Goal: Information Seeking & Learning: Learn about a topic

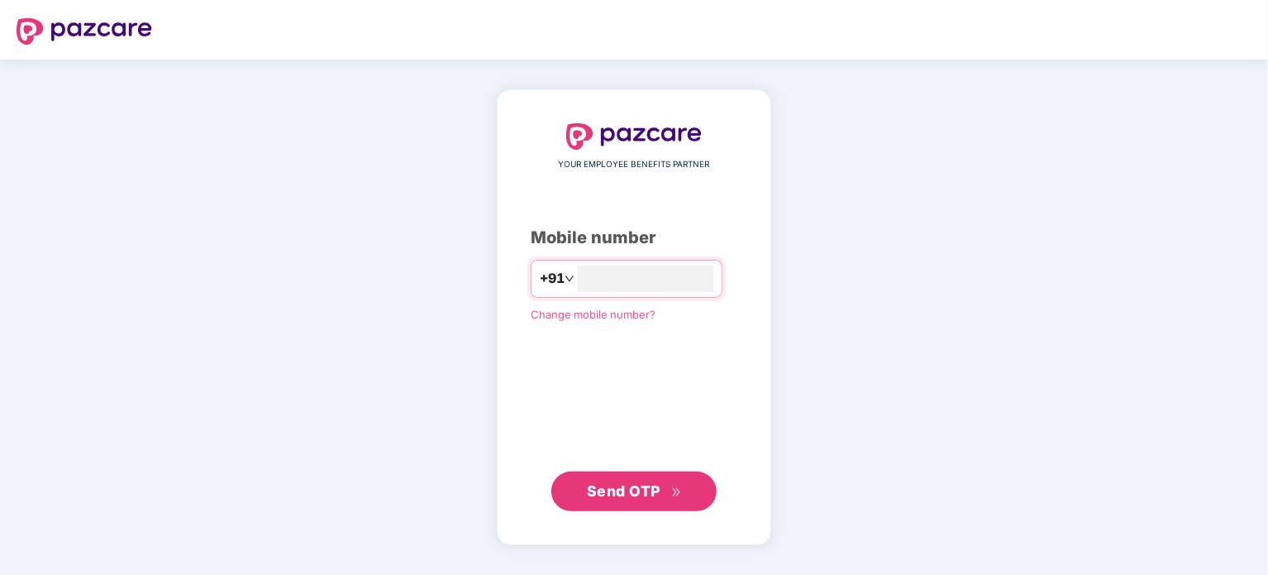
type input "**********"
click at [637, 489] on span "Send OTP" at bounding box center [624, 489] width 74 height 17
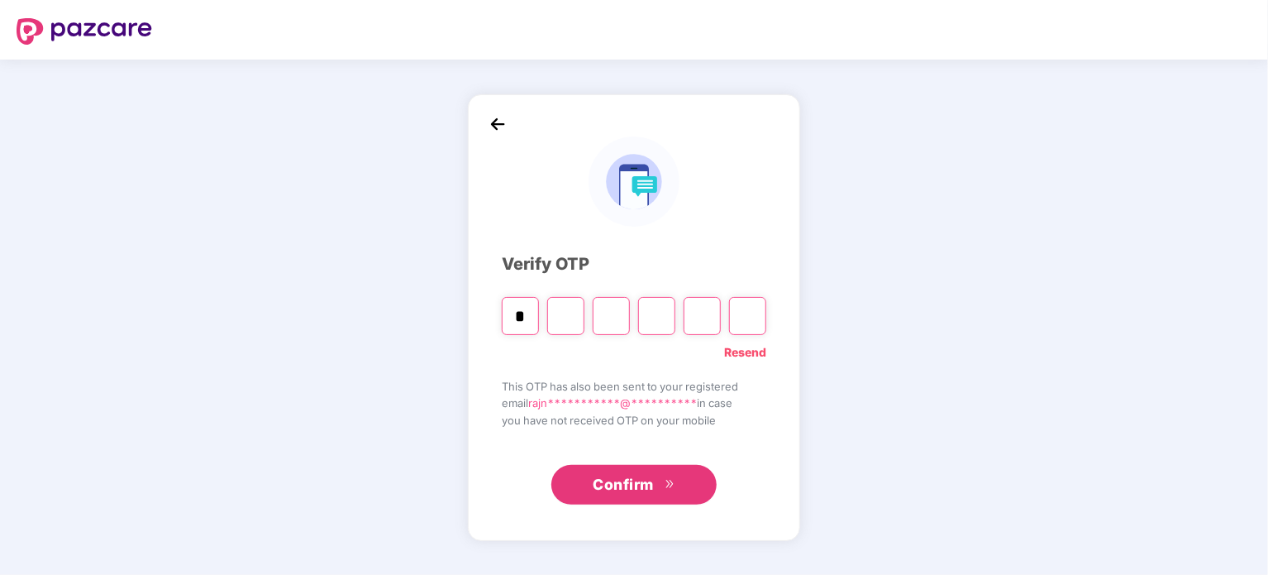
type input "*"
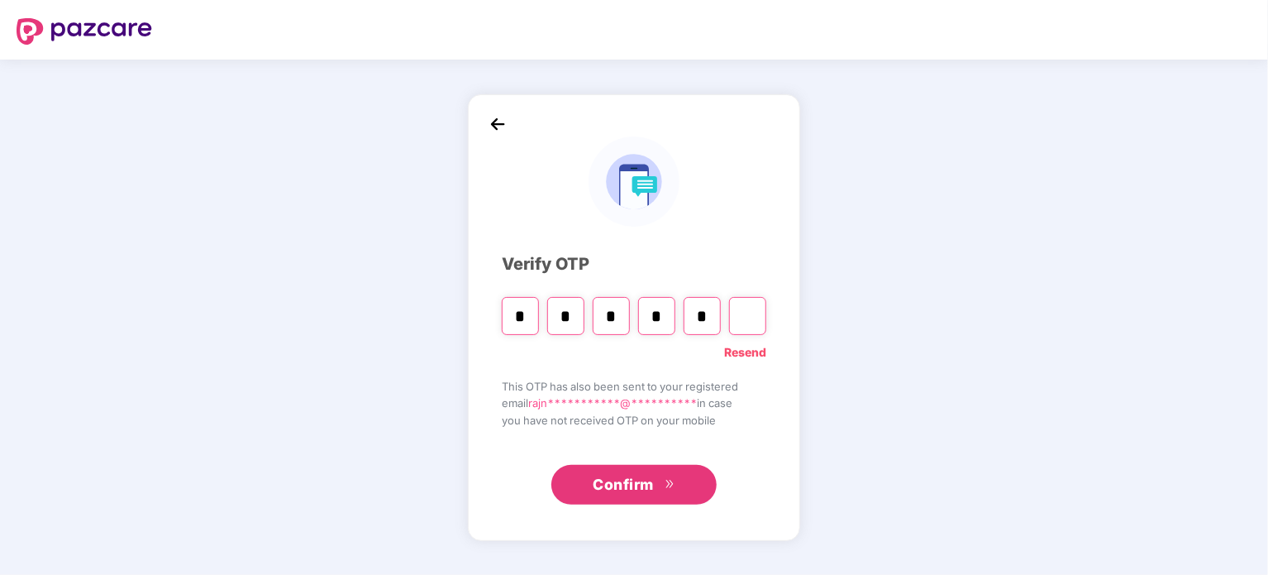
type input "*"
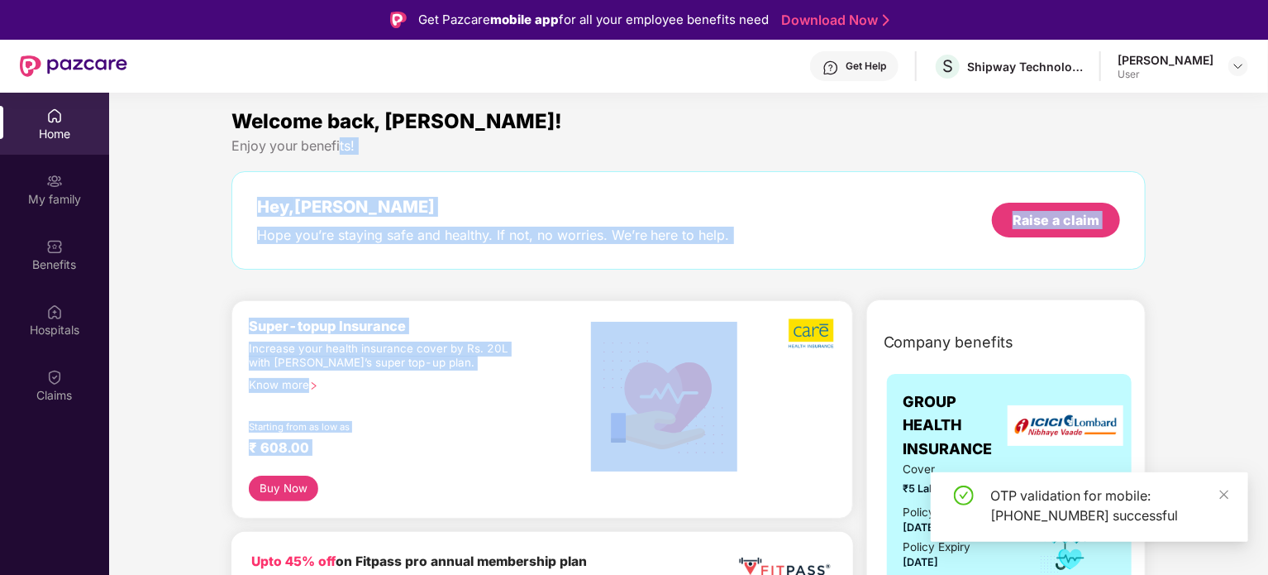
drag, startPoint x: 340, startPoint y: 142, endPoint x: 620, endPoint y: 426, distance: 398.7
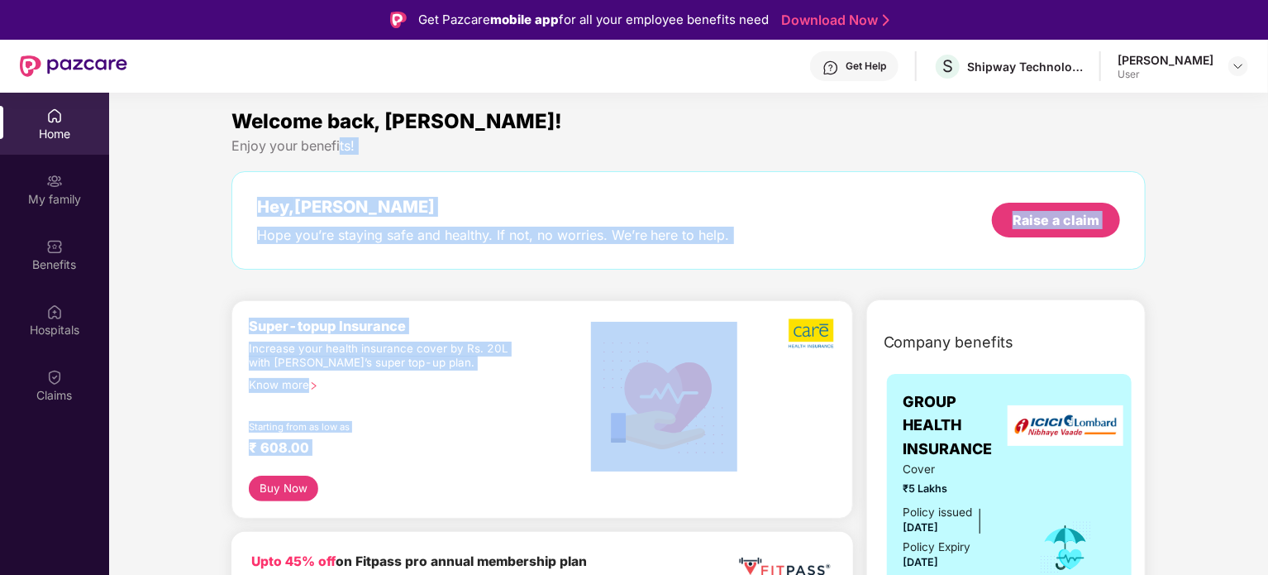
click at [608, 165] on div "Welcome back, [PERSON_NAME]! Enjoy your benefits! Hey, [PERSON_NAME] Hope you’r…" at bounding box center [689, 196] width 928 height 180
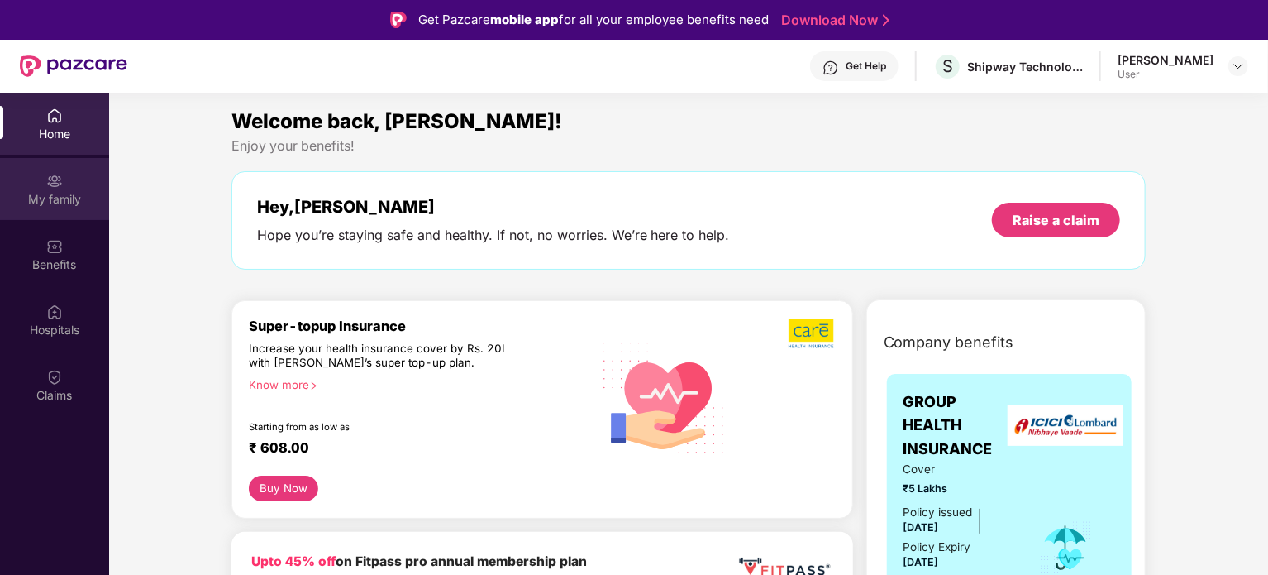
click at [59, 200] on div "My family" at bounding box center [54, 199] width 109 height 17
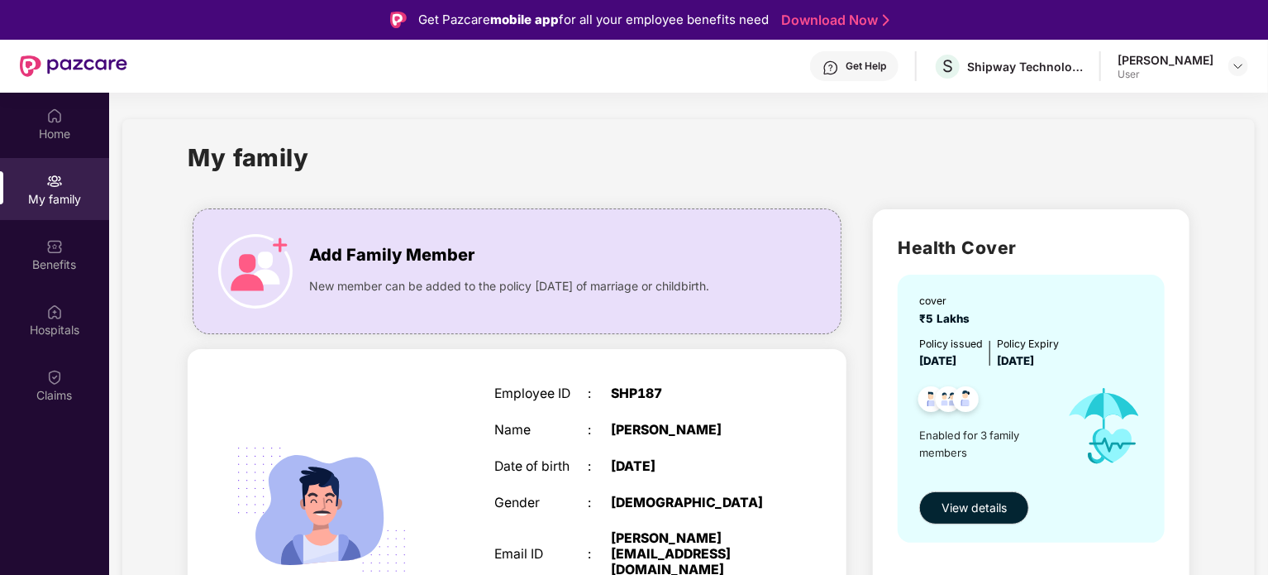
click at [928, 317] on span "₹5 Lakhs" at bounding box center [947, 318] width 57 height 13
click at [981, 505] on span "View details" at bounding box center [974, 507] width 65 height 18
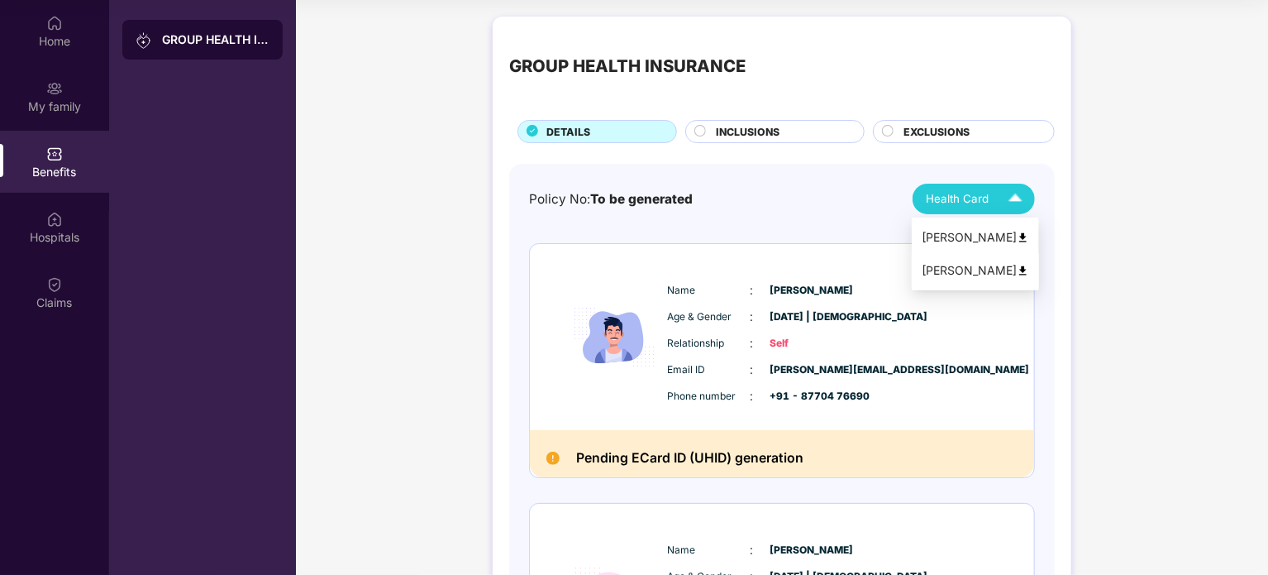
scroll to position [92, 0]
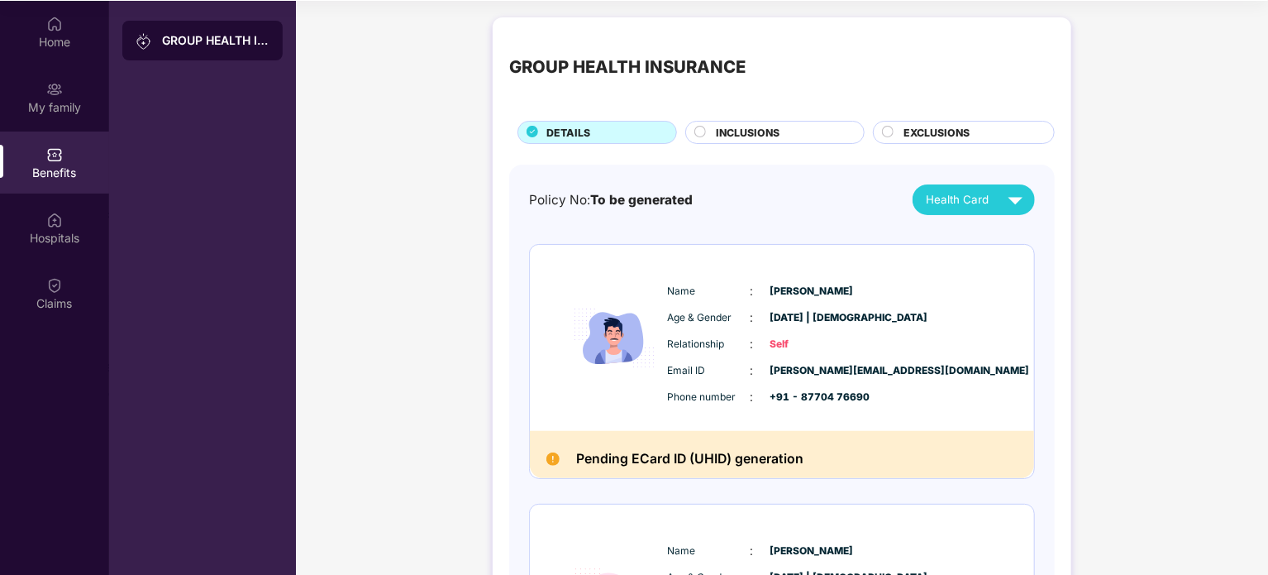
click at [774, 131] on span "INCLUSIONS" at bounding box center [748, 133] width 64 height 16
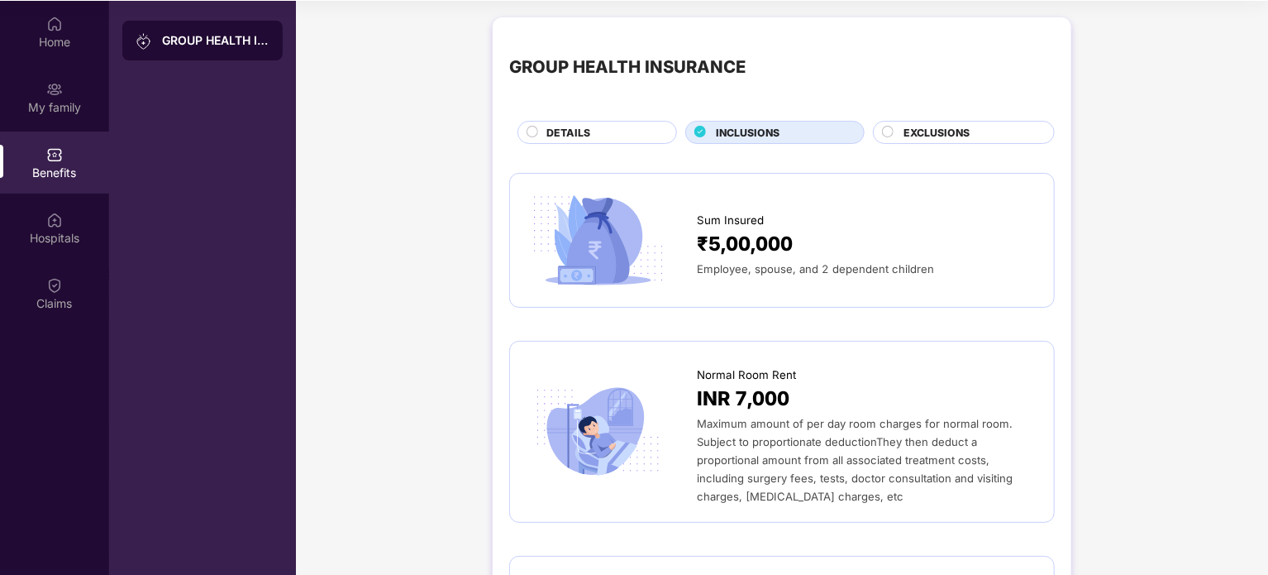
click at [930, 126] on span "EXCLUSIONS" at bounding box center [937, 133] width 66 height 16
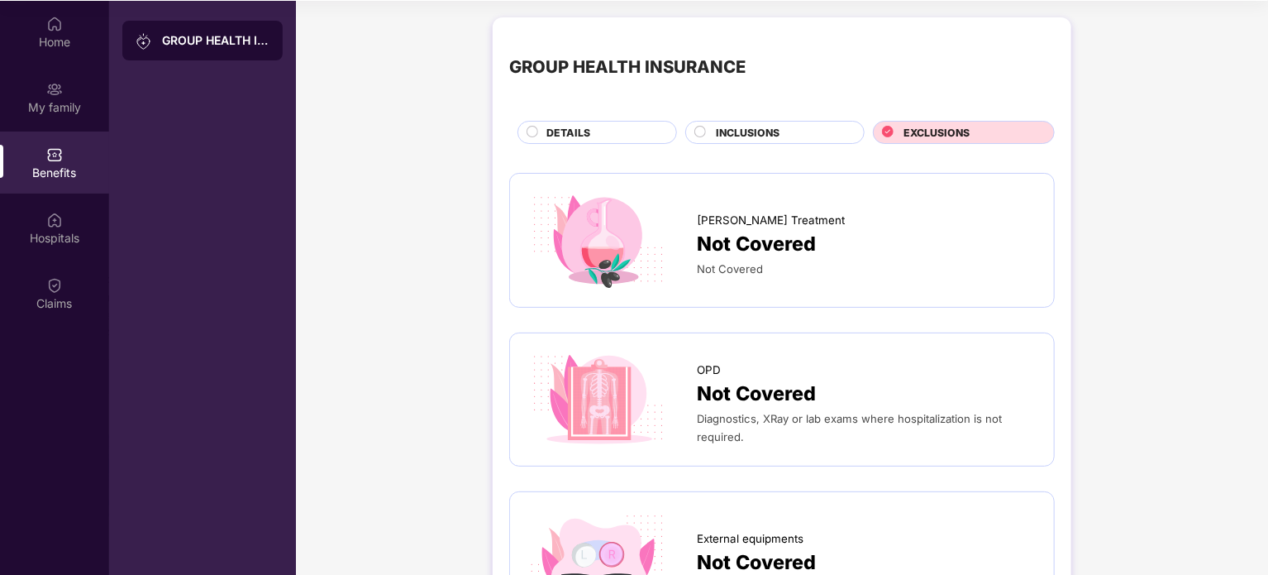
click at [594, 138] on div "DETAILS" at bounding box center [603, 134] width 130 height 18
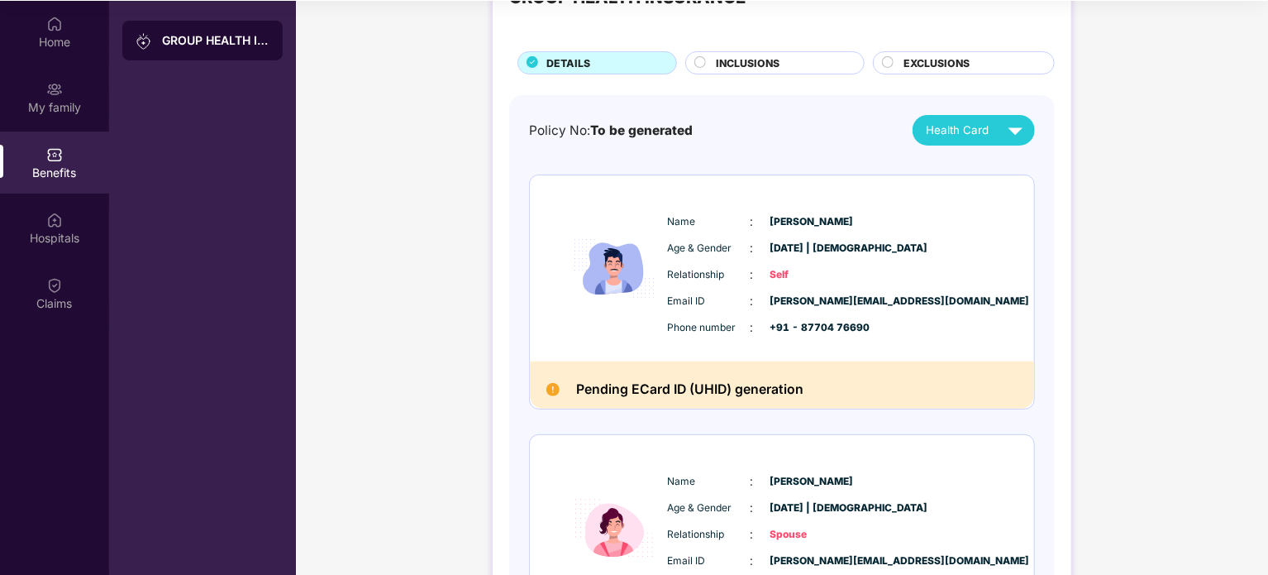
scroll to position [0, 0]
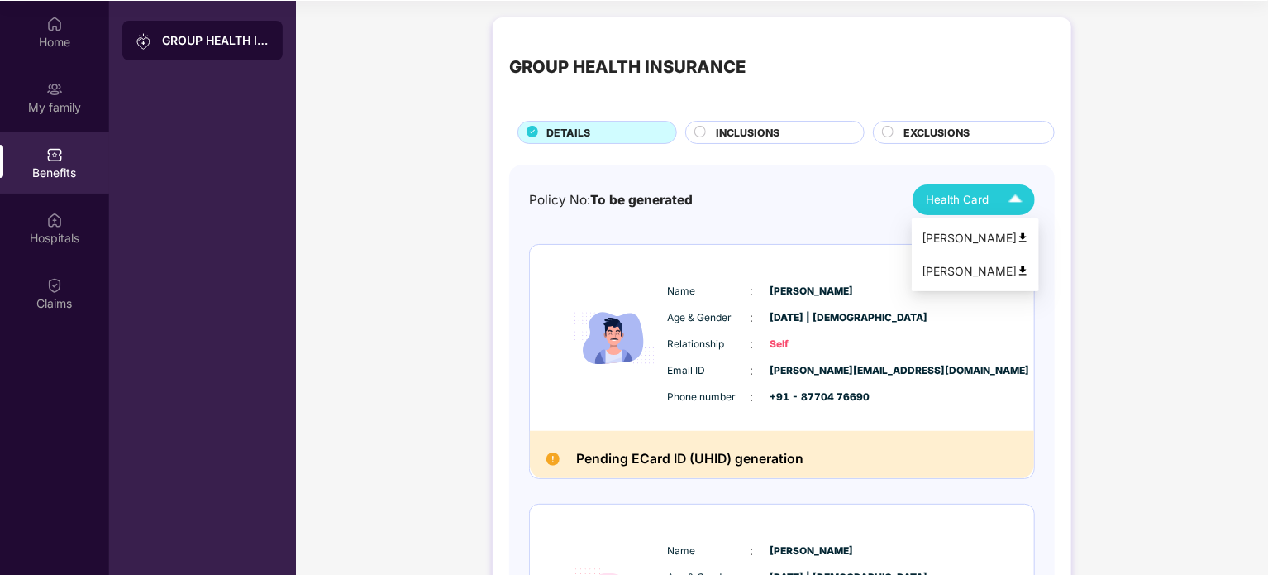
click at [1015, 203] on img at bounding box center [1015, 199] width 29 height 29
click at [1015, 198] on img at bounding box center [1015, 199] width 29 height 29
click at [1016, 198] on img at bounding box center [1015, 199] width 29 height 29
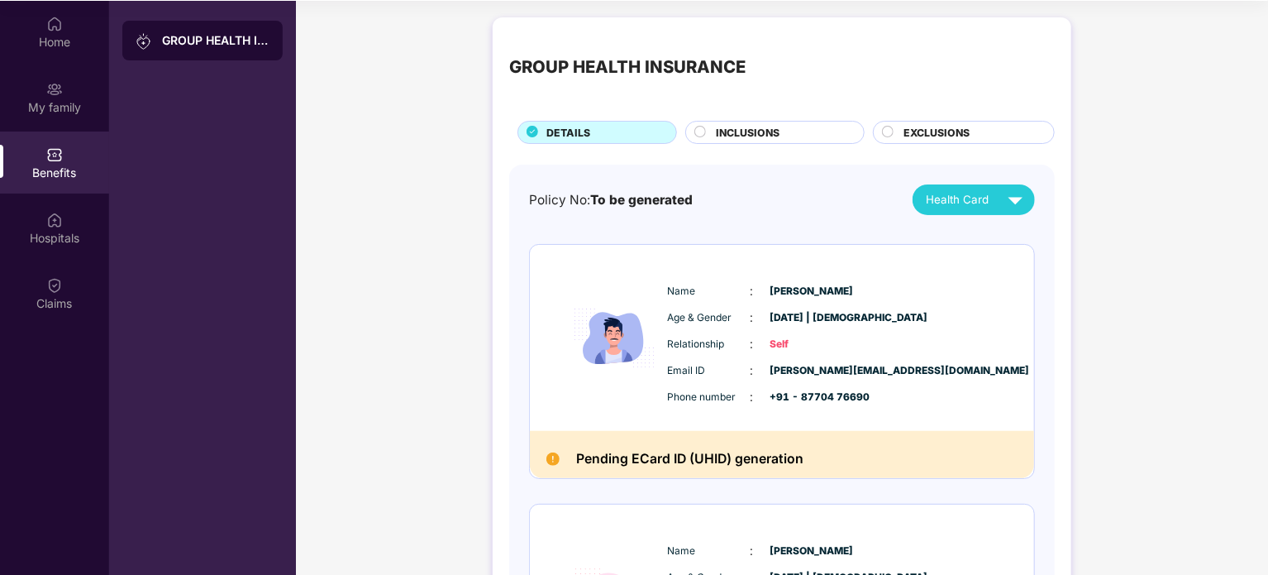
click at [790, 138] on div "INCLUSIONS" at bounding box center [782, 134] width 148 height 18
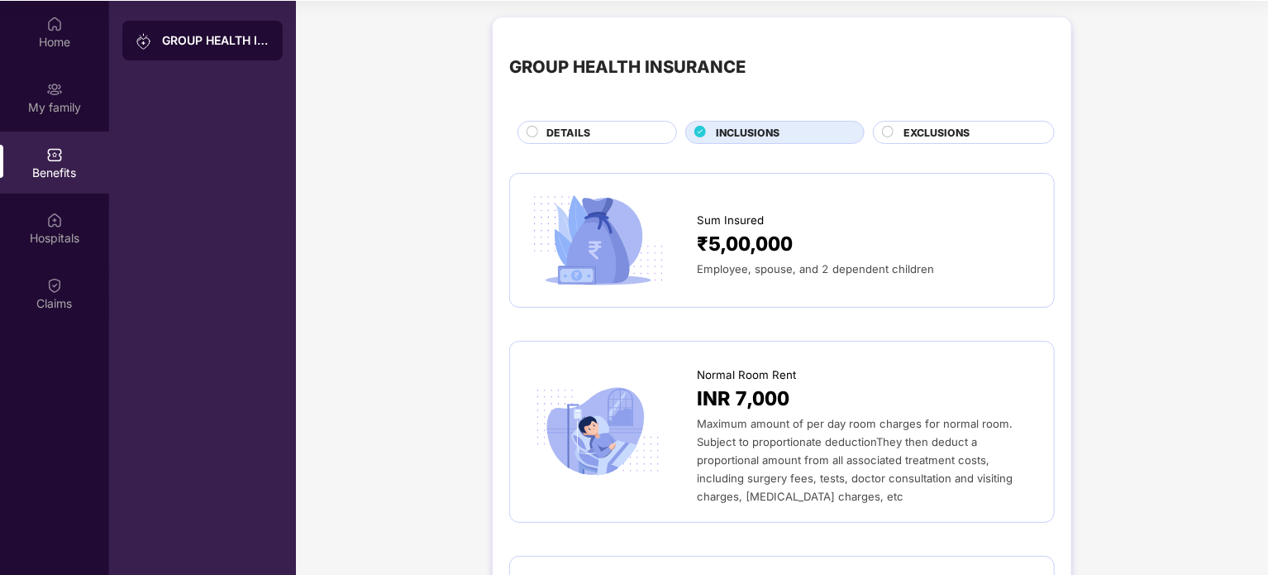
click at [555, 136] on span "DETAILS" at bounding box center [568, 133] width 44 height 16
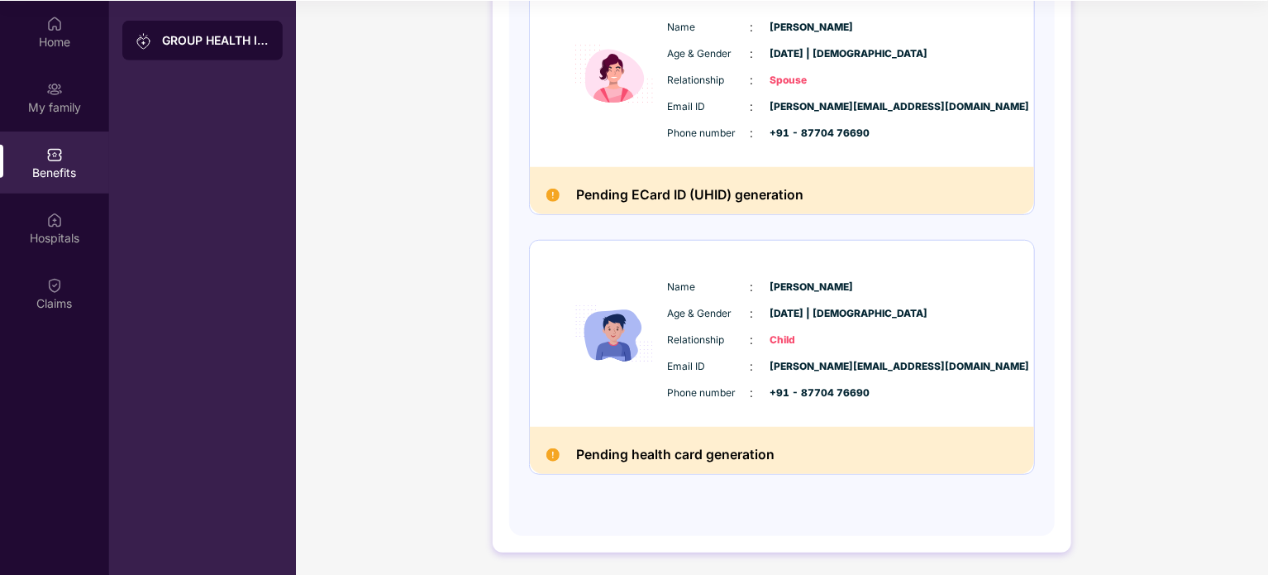
scroll to position [93, 0]
click at [722, 456] on h2 "Pending health card generation" at bounding box center [675, 453] width 198 height 22
click at [599, 445] on h2 "Pending health card generation" at bounding box center [675, 453] width 198 height 22
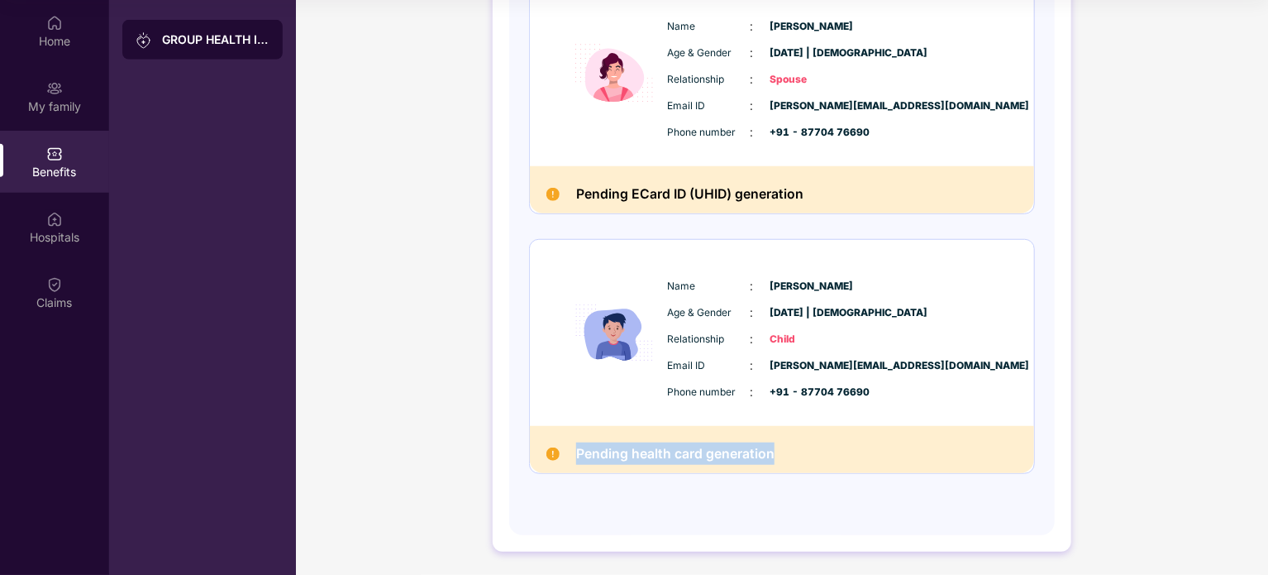
click at [599, 445] on h2 "Pending health card generation" at bounding box center [675, 453] width 198 height 22
click at [596, 193] on h2 "Pending ECard ID (UHID) generation" at bounding box center [689, 194] width 227 height 22
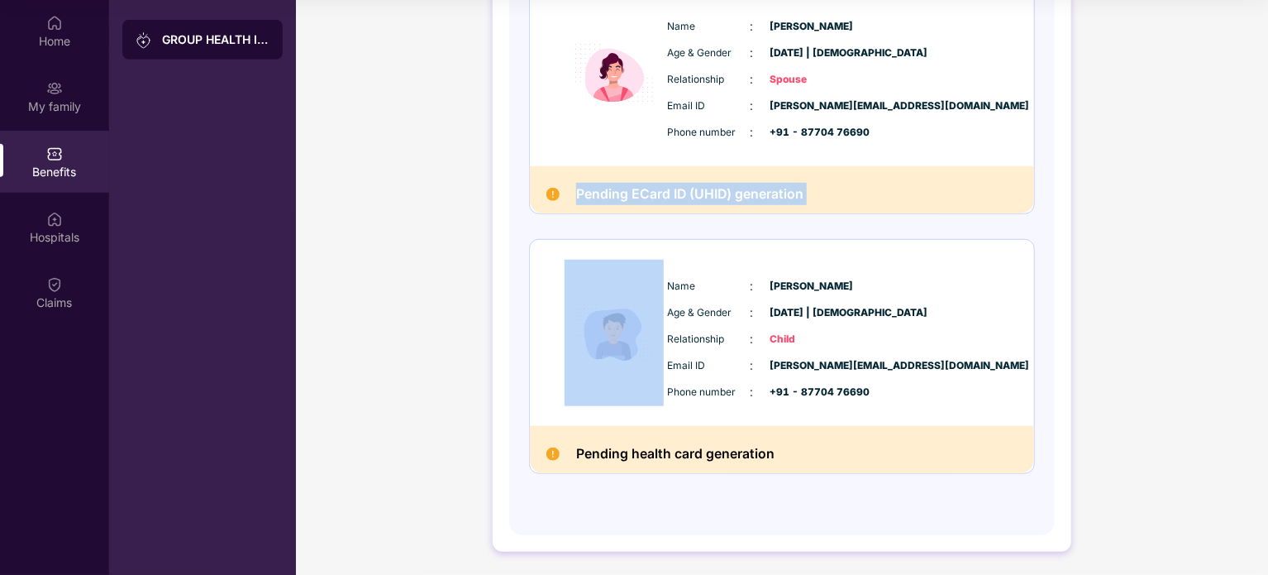
click at [596, 193] on h2 "Pending ECard ID (UHID) generation" at bounding box center [689, 194] width 227 height 22
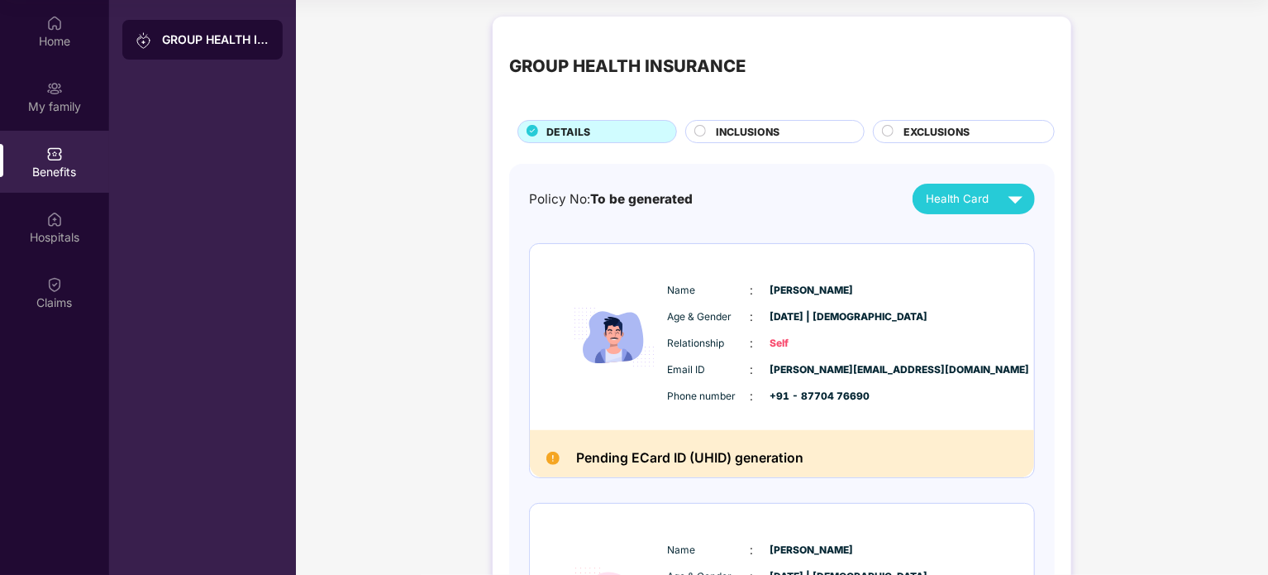
scroll to position [0, 0]
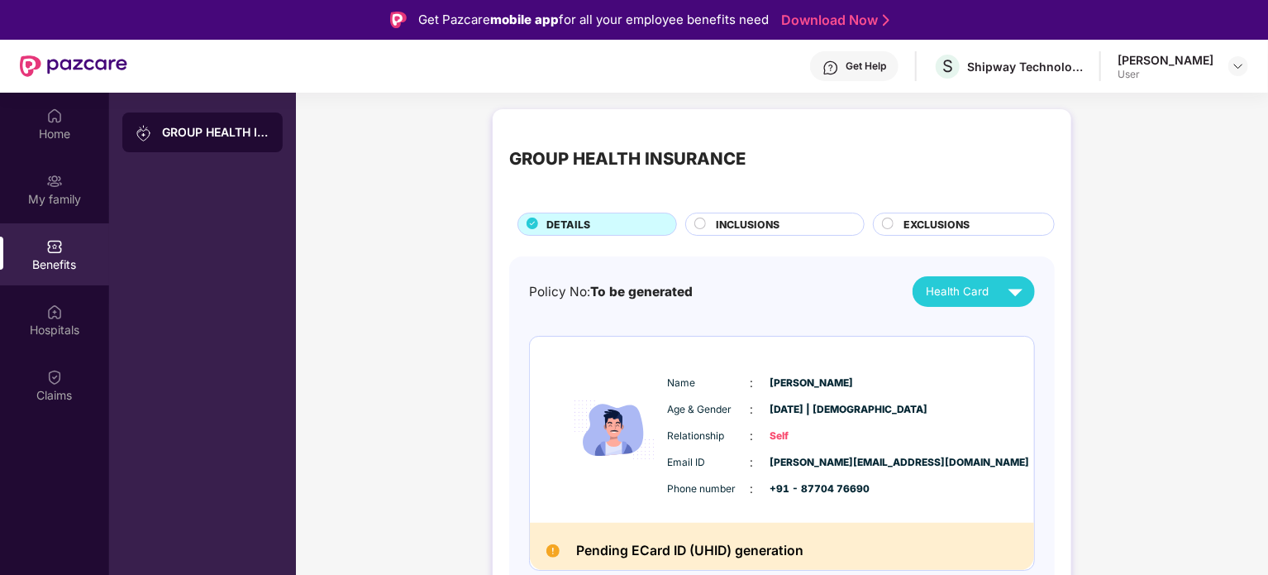
click at [768, 224] on span "INCLUSIONS" at bounding box center [748, 225] width 64 height 16
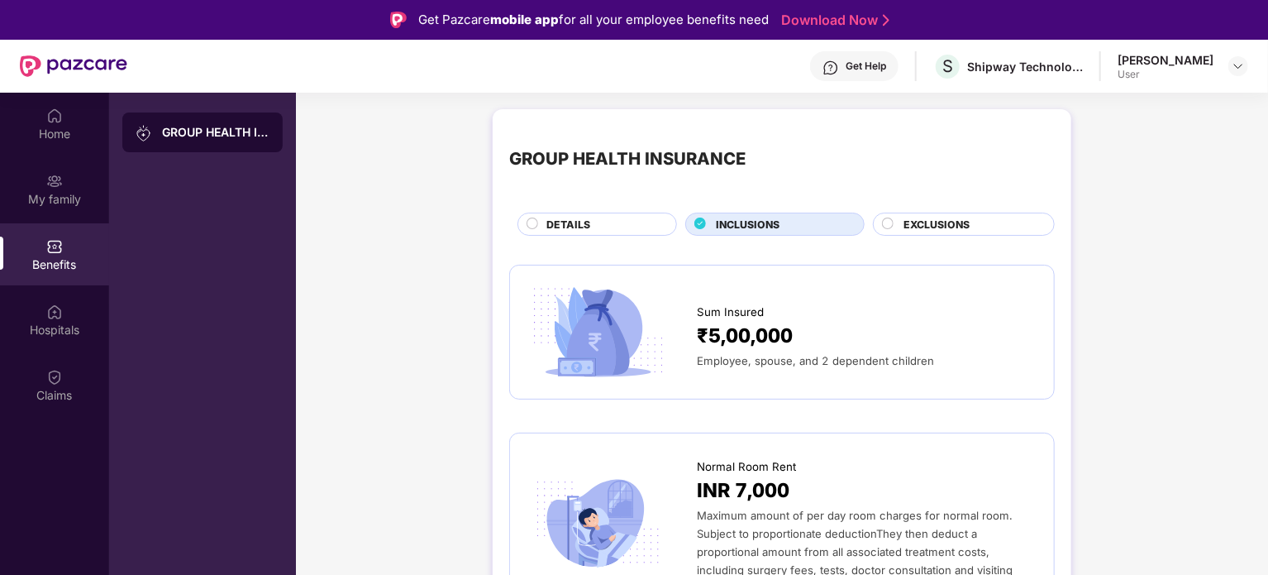
click at [637, 224] on div "DETAILS" at bounding box center [603, 226] width 130 height 18
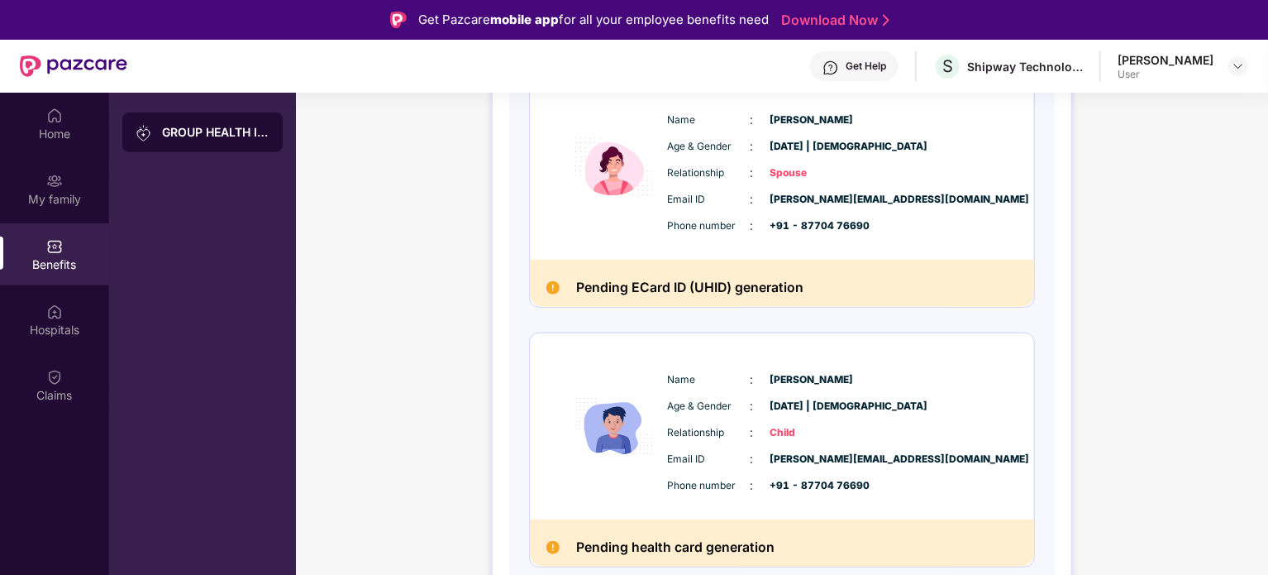
scroll to position [523, 0]
click at [703, 413] on div "Name : [PERSON_NAME] Age & Gender : [DATE] | [DEMOGRAPHIC_DATA] Relationship : …" at bounding box center [832, 431] width 336 height 141
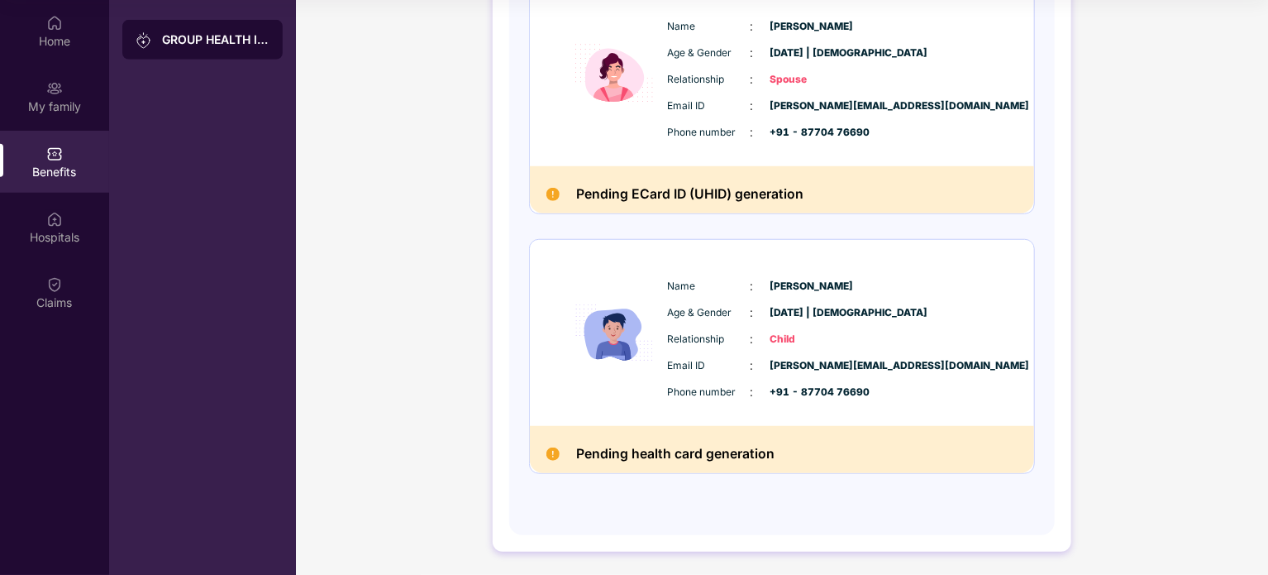
scroll to position [0, 0]
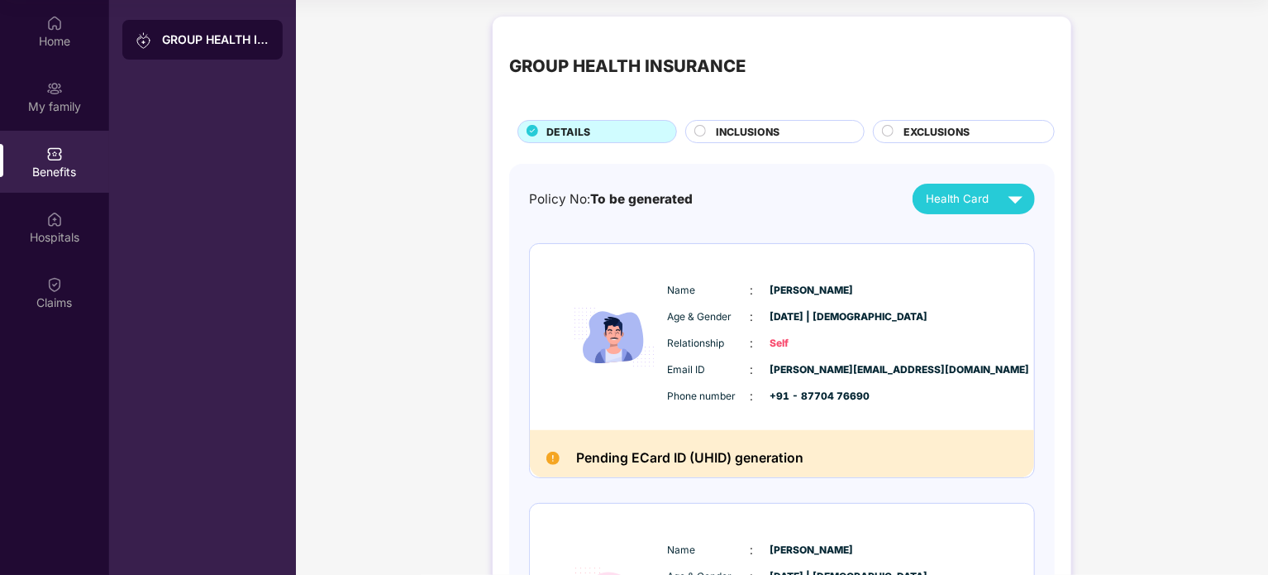
click at [774, 141] on div "INCLUSIONS" at bounding box center [782, 133] width 148 height 18
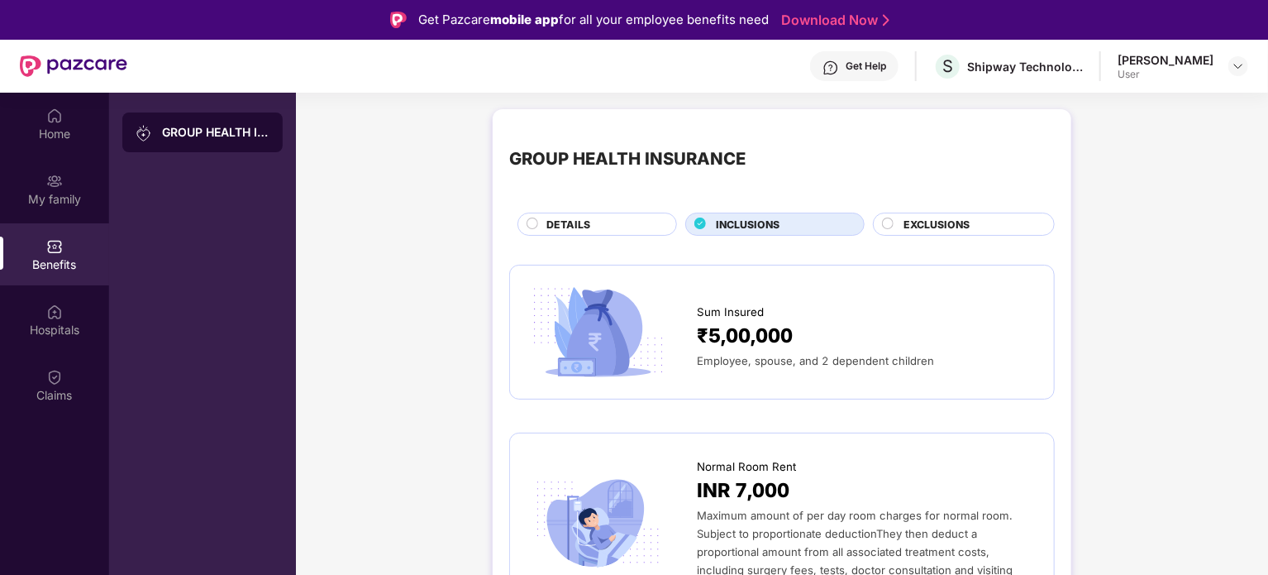
click at [923, 219] on span "EXCLUSIONS" at bounding box center [937, 225] width 66 height 16
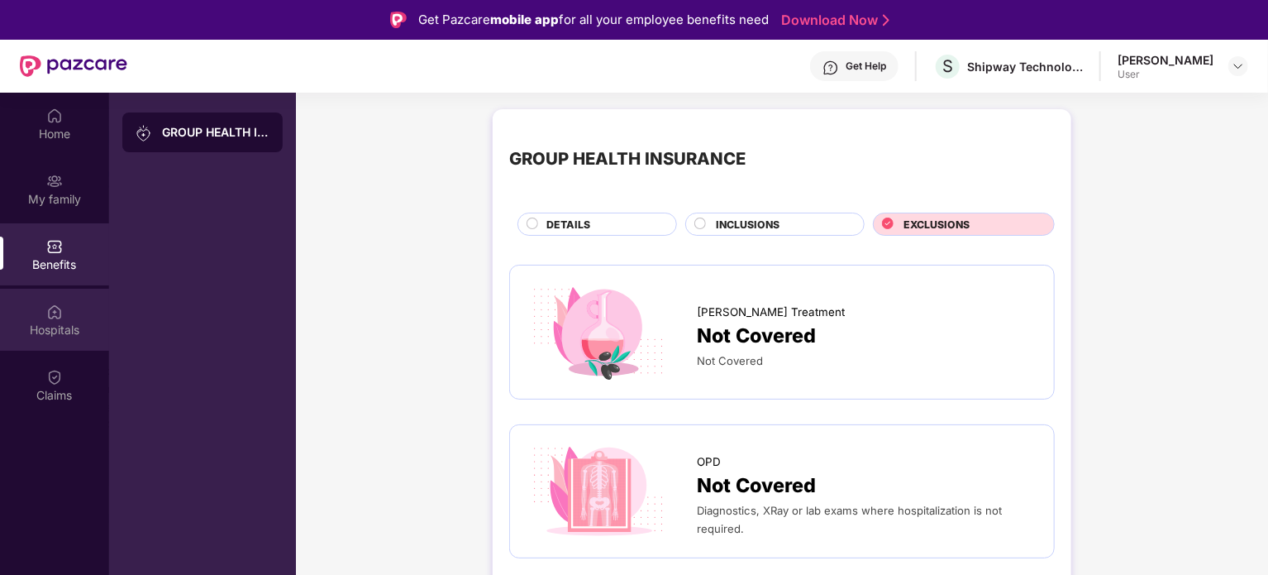
click at [43, 346] on div "Hospitals" at bounding box center [54, 320] width 109 height 62
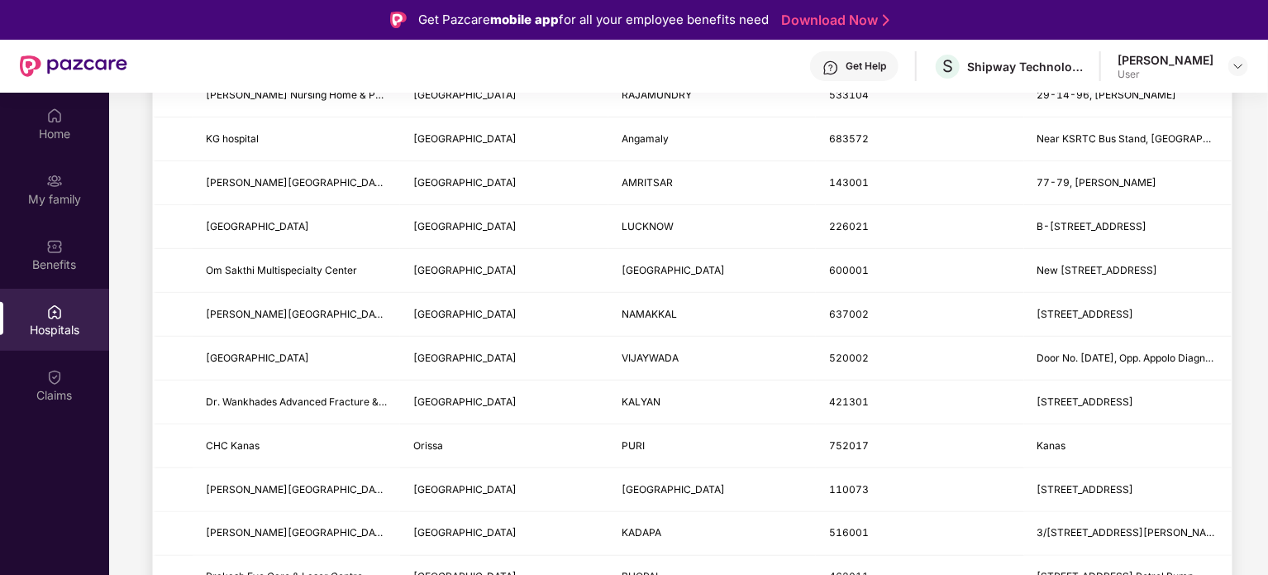
scroll to position [384, 0]
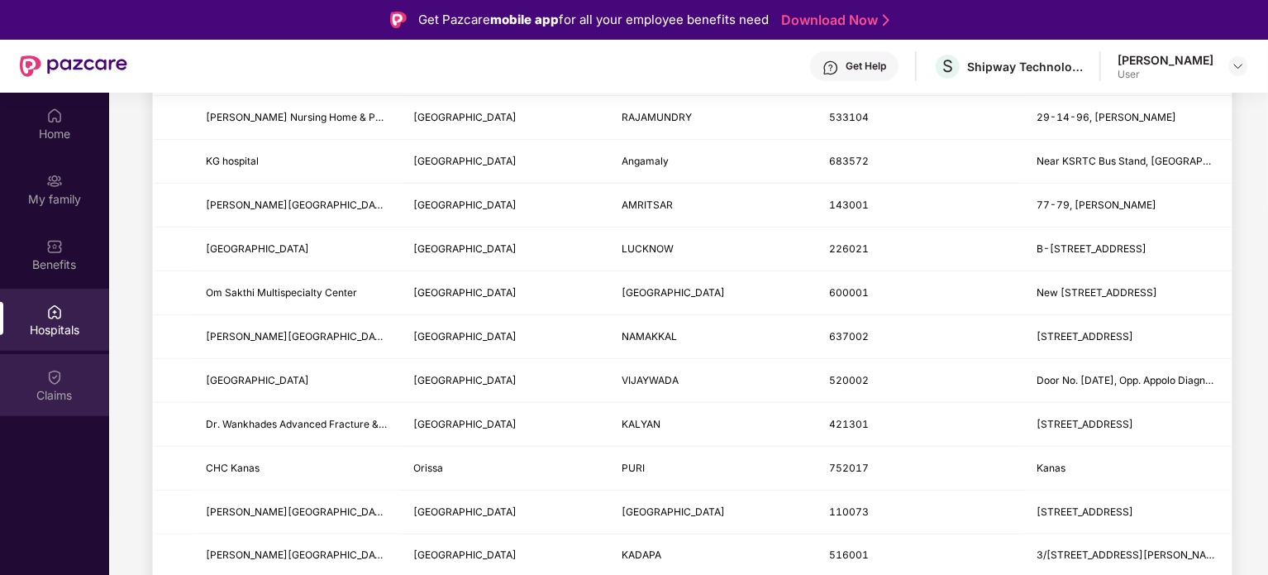
click at [68, 387] on div "Claims" at bounding box center [54, 395] width 109 height 17
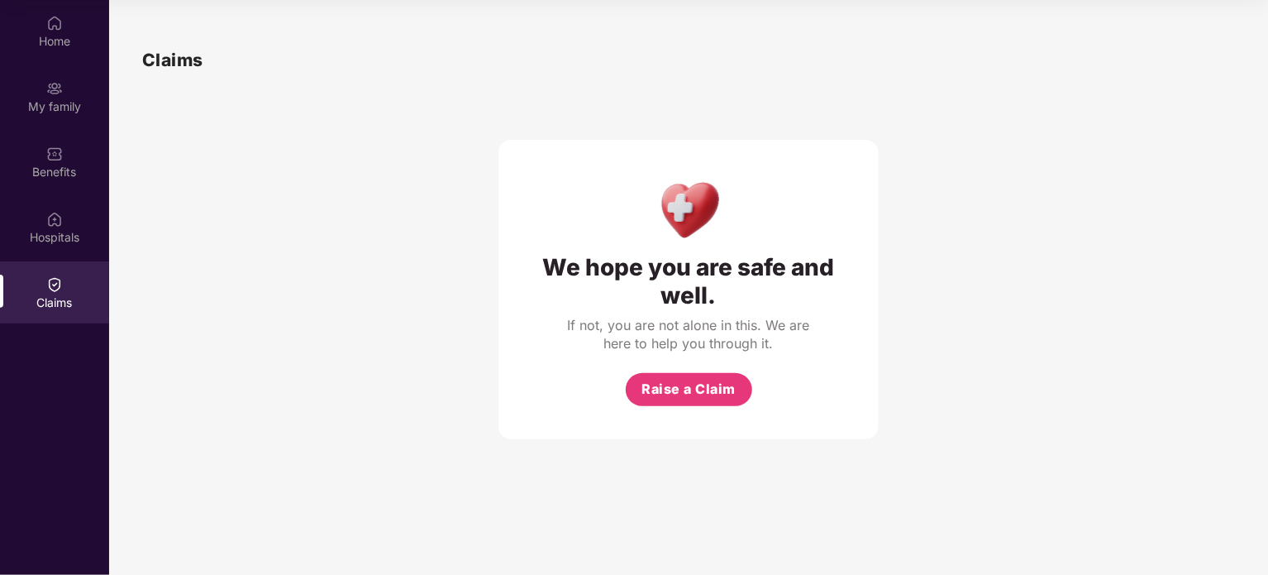
scroll to position [0, 0]
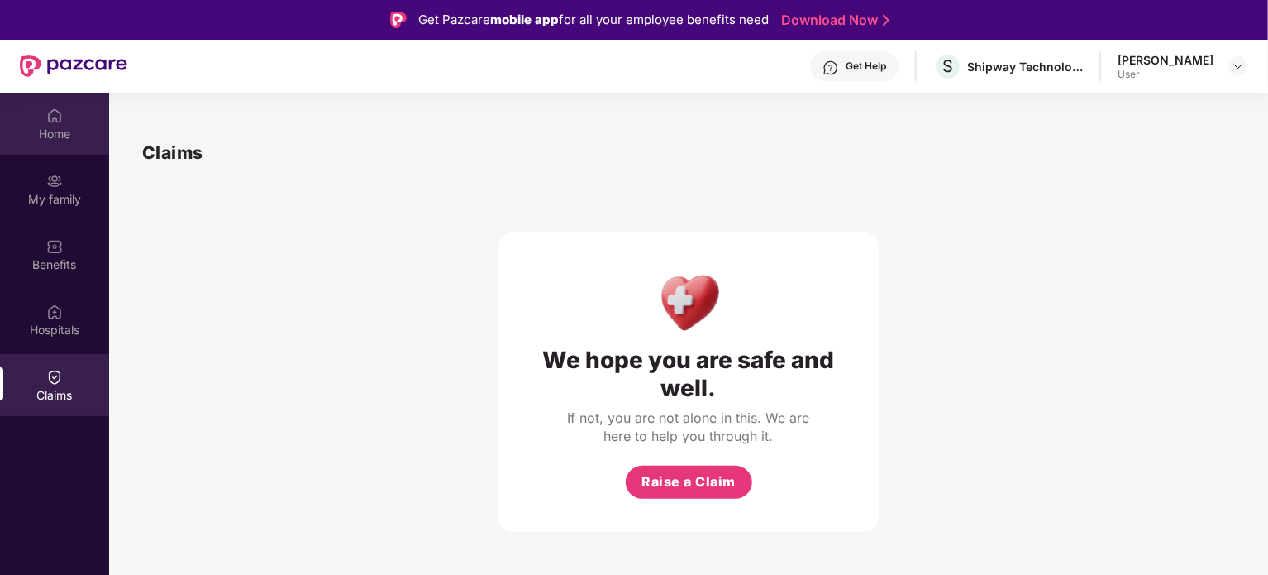
click at [46, 118] on img at bounding box center [54, 115] width 17 height 17
